Goal: Unclear

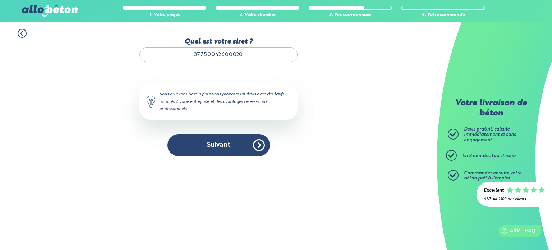
click at [210, 145] on button "Suivant" at bounding box center [218, 145] width 102 height 22
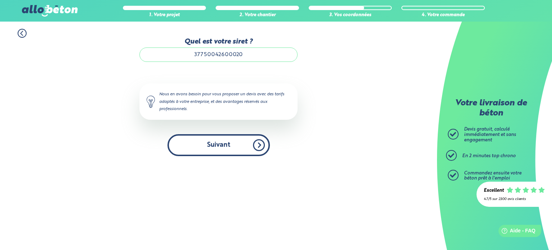
click at [244, 146] on button "Suivant" at bounding box center [218, 145] width 102 height 22
